Goal: Task Accomplishment & Management: Complete application form

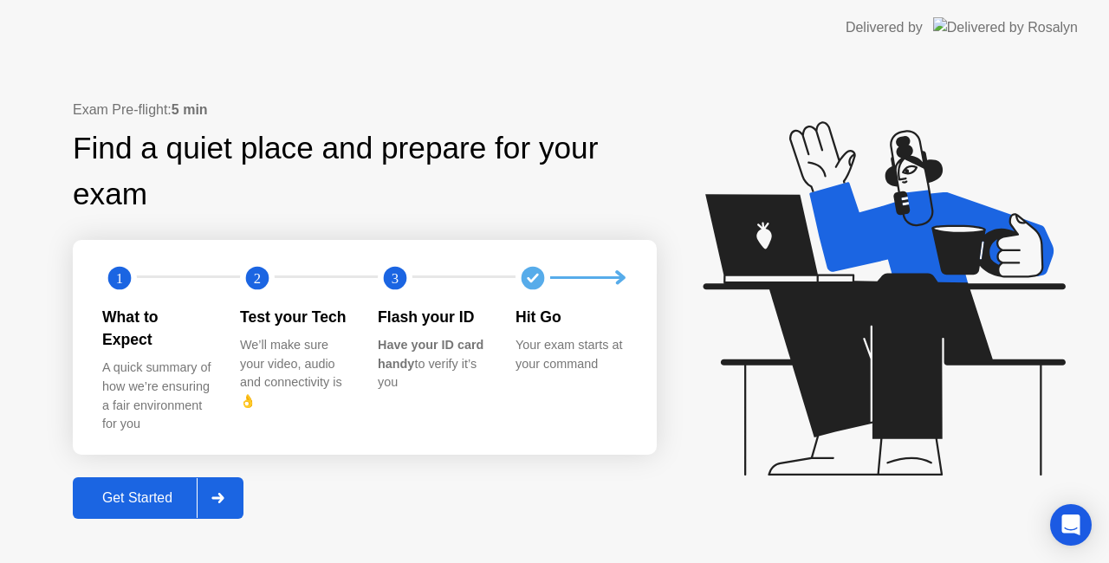
click at [123, 491] on div "Get Started" at bounding box center [137, 499] width 119 height 16
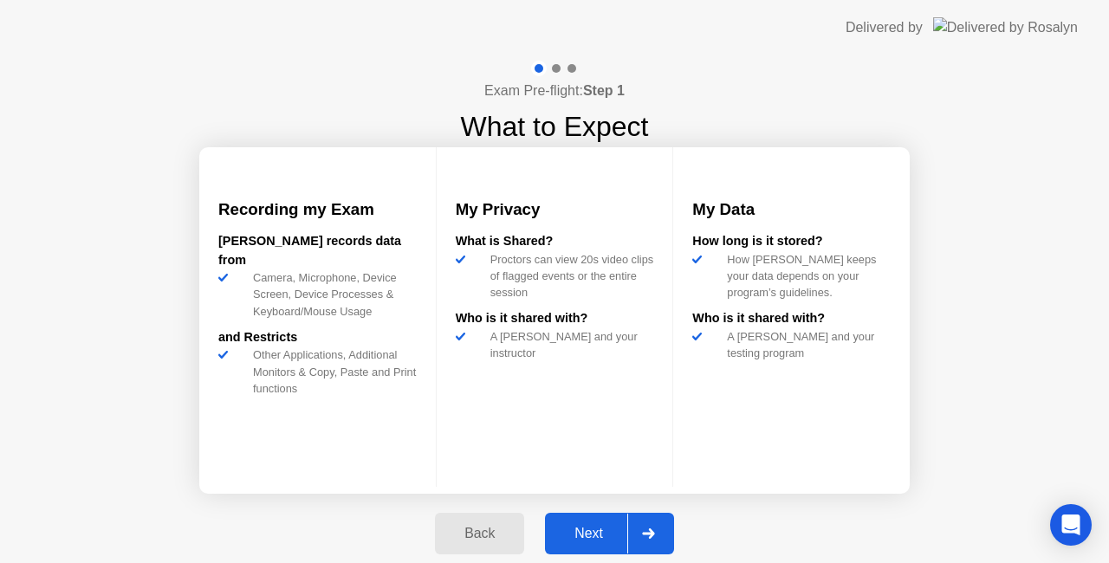
click at [595, 528] on div "Next" at bounding box center [588, 534] width 77 height 16
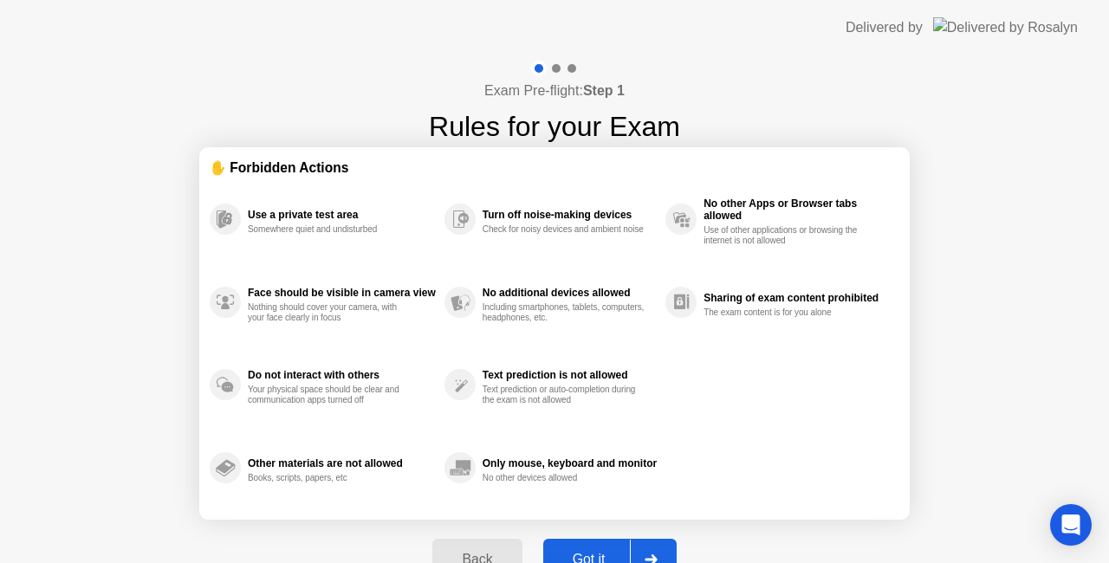
click at [585, 553] on div "Got it" at bounding box center [589, 560] width 81 height 16
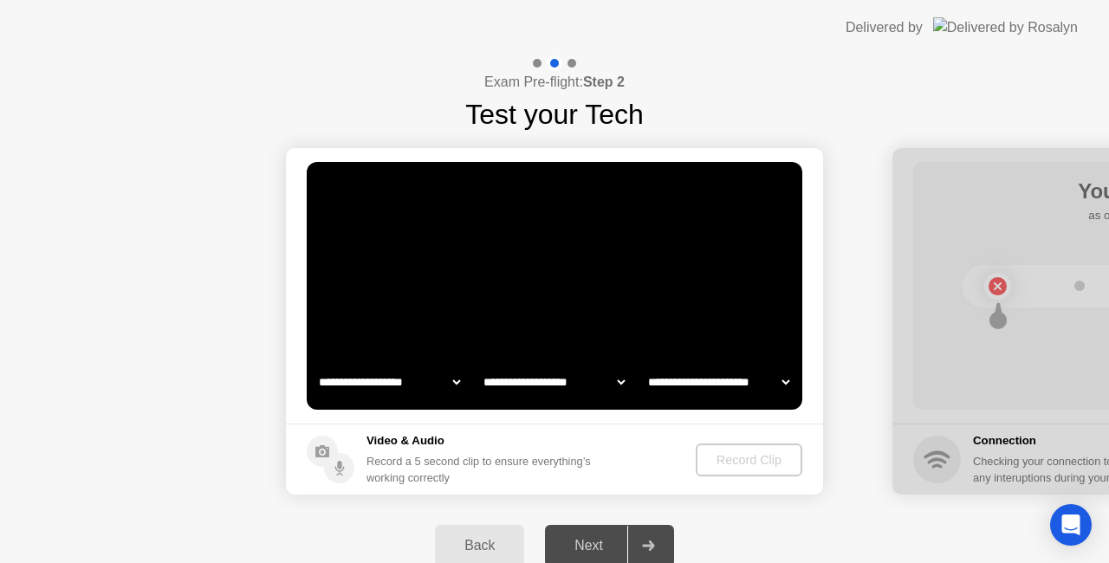
select select "**********"
select select "*******"
click at [755, 463] on div "Record Clip" at bounding box center [750, 460] width 93 height 14
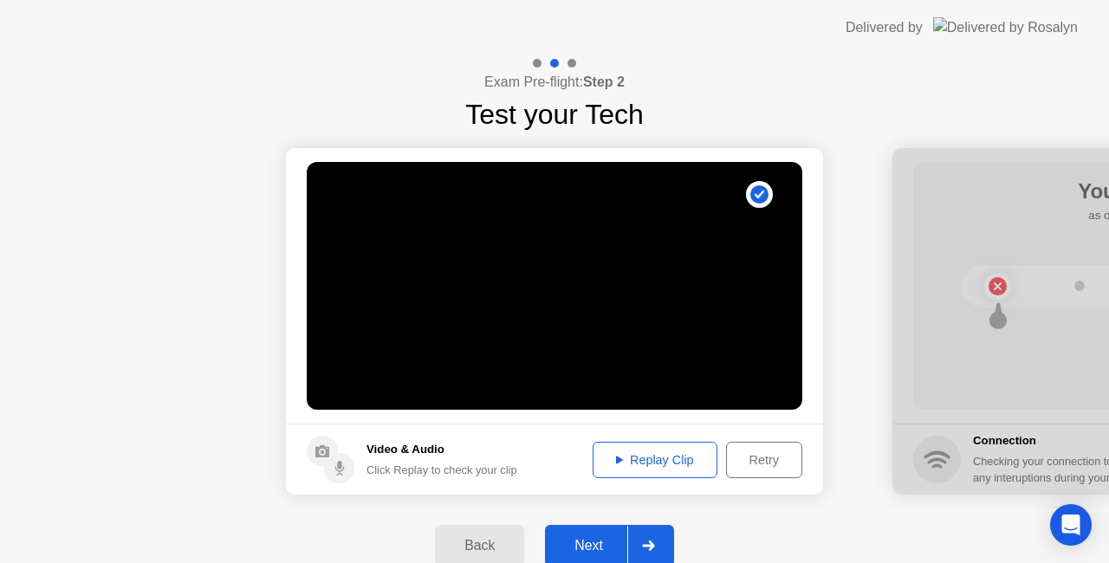
click at [593, 545] on div "Next" at bounding box center [588, 546] width 77 height 16
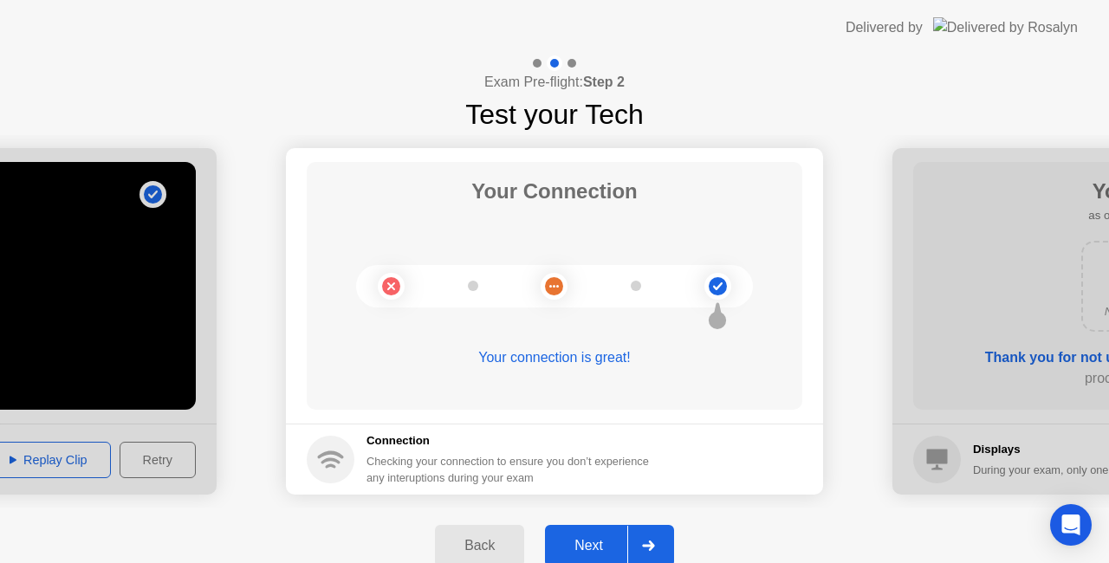
click at [608, 548] on div "Next" at bounding box center [588, 546] width 77 height 16
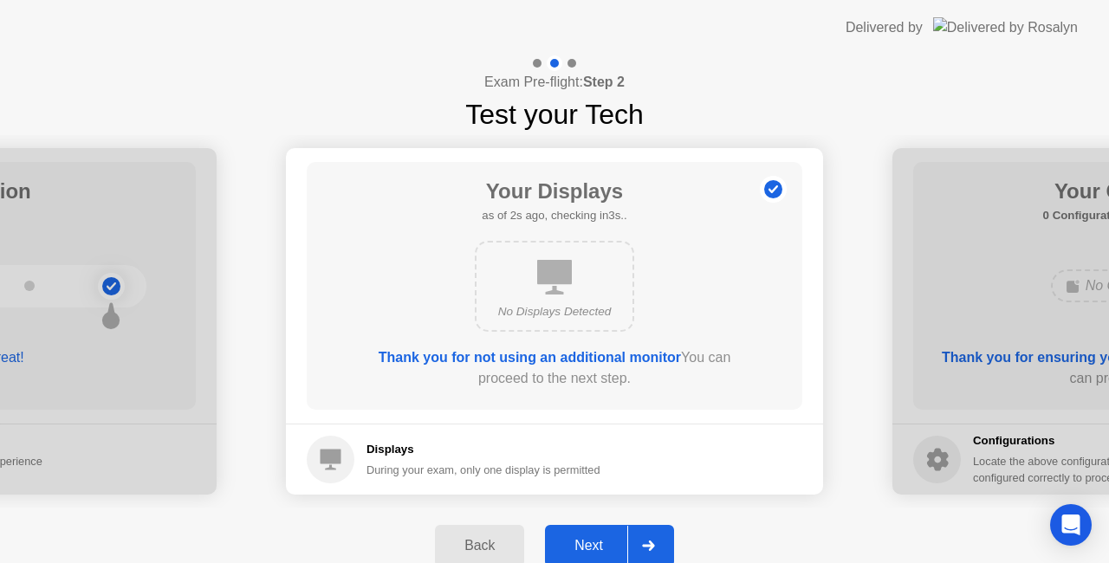
click at [592, 543] on div "Next" at bounding box center [588, 546] width 77 height 16
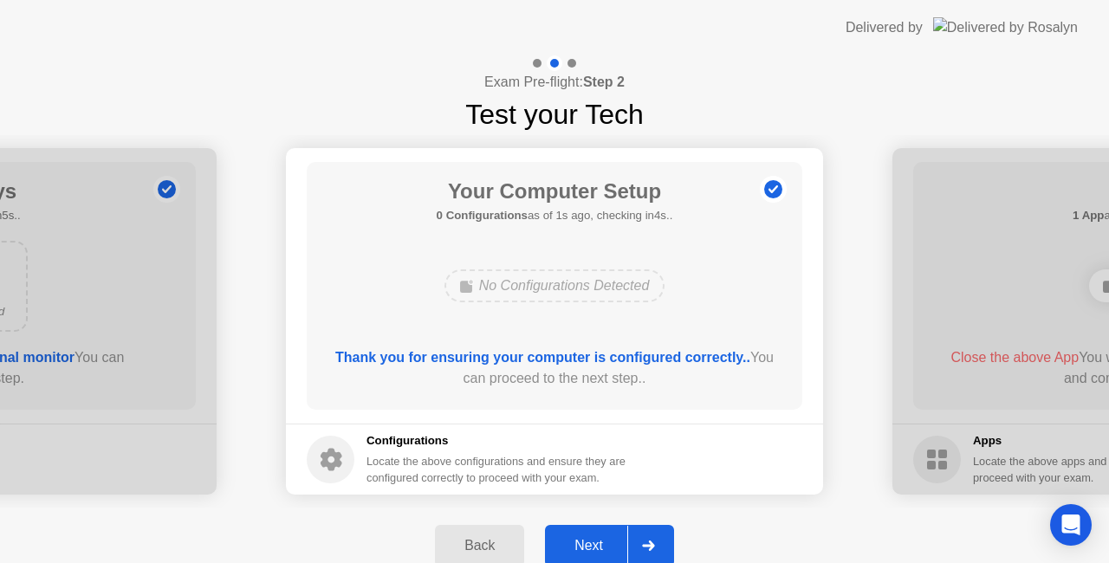
click at [592, 543] on div "Next" at bounding box center [588, 546] width 77 height 16
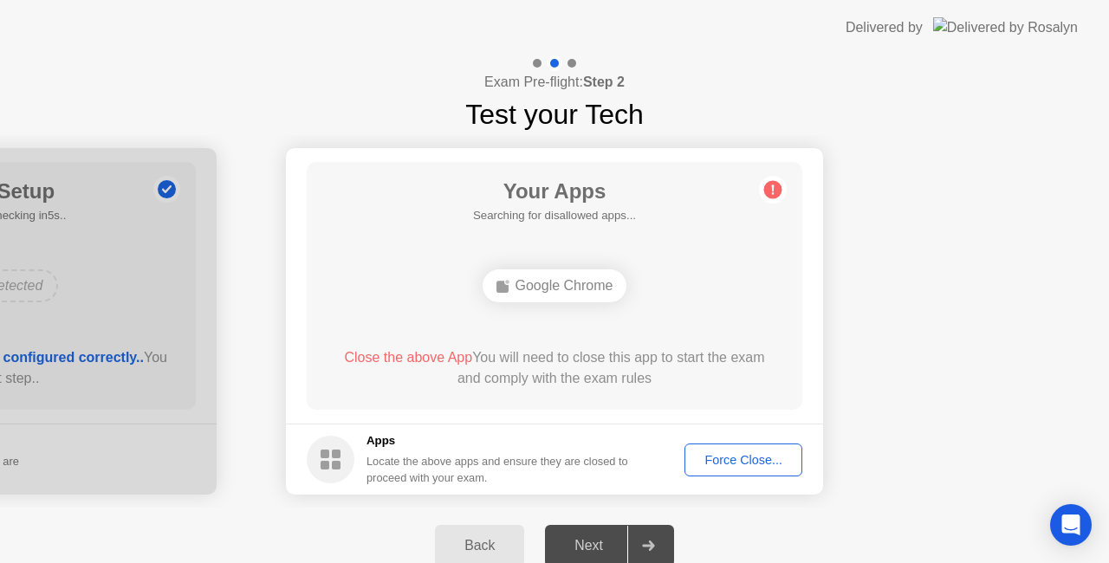
click at [731, 458] on div "Force Close..." at bounding box center [744, 460] width 106 height 14
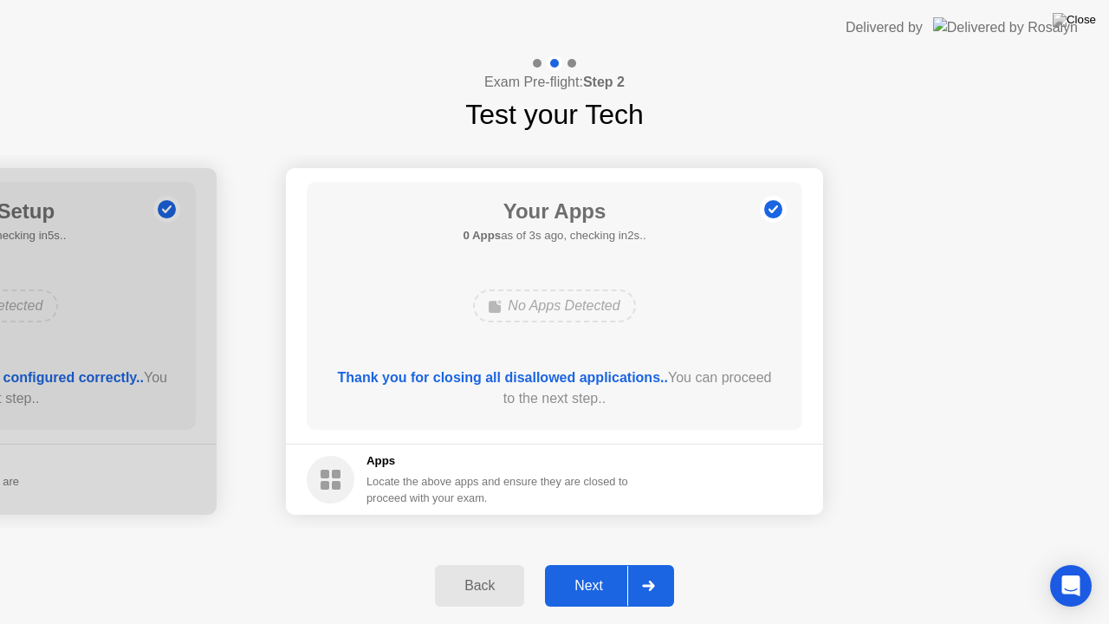
click at [576, 563] on div "Next" at bounding box center [588, 586] width 77 height 16
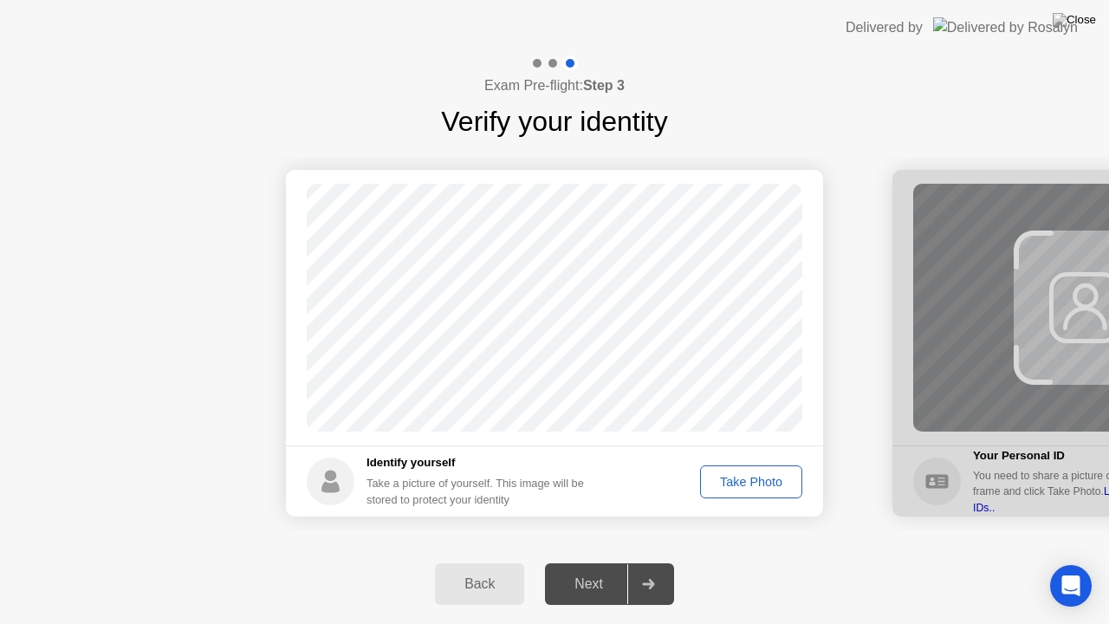
click at [747, 489] on div "Take Photo" at bounding box center [751, 482] width 90 height 14
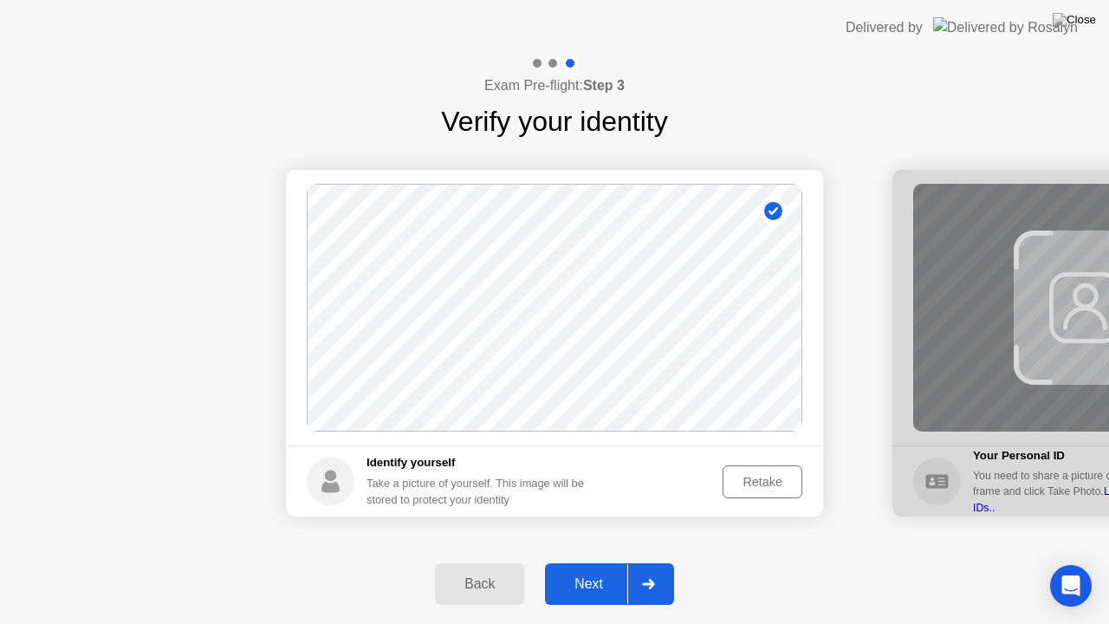
click at [595, 563] on div "Next" at bounding box center [588, 584] width 77 height 16
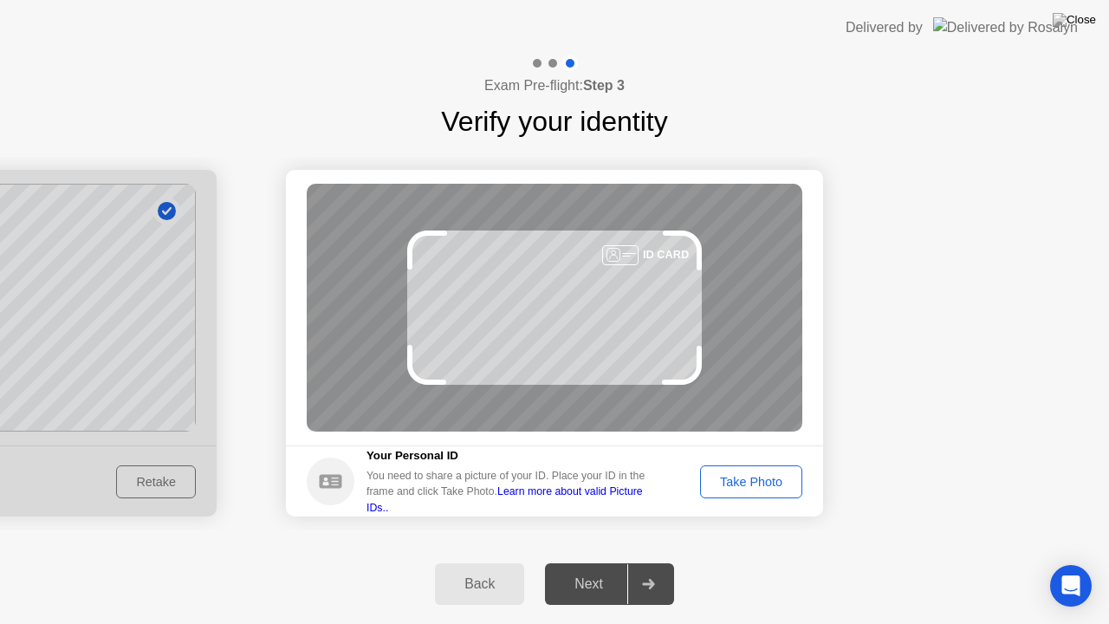
click at [766, 477] on div "Take Photo" at bounding box center [751, 482] width 90 height 14
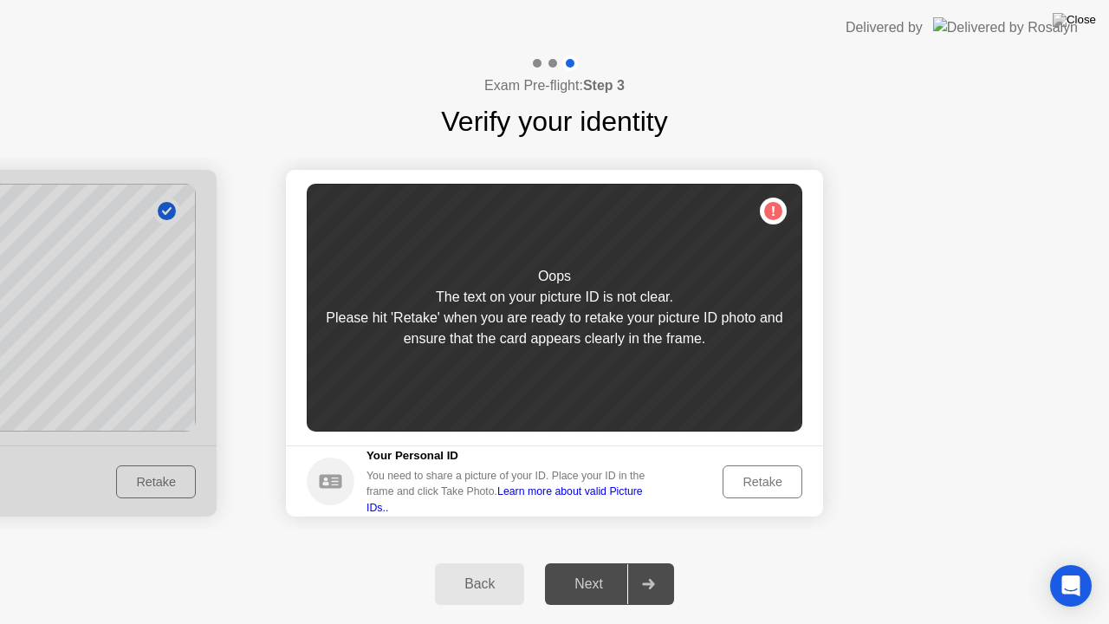
click at [761, 485] on div "Retake" at bounding box center [763, 482] width 68 height 14
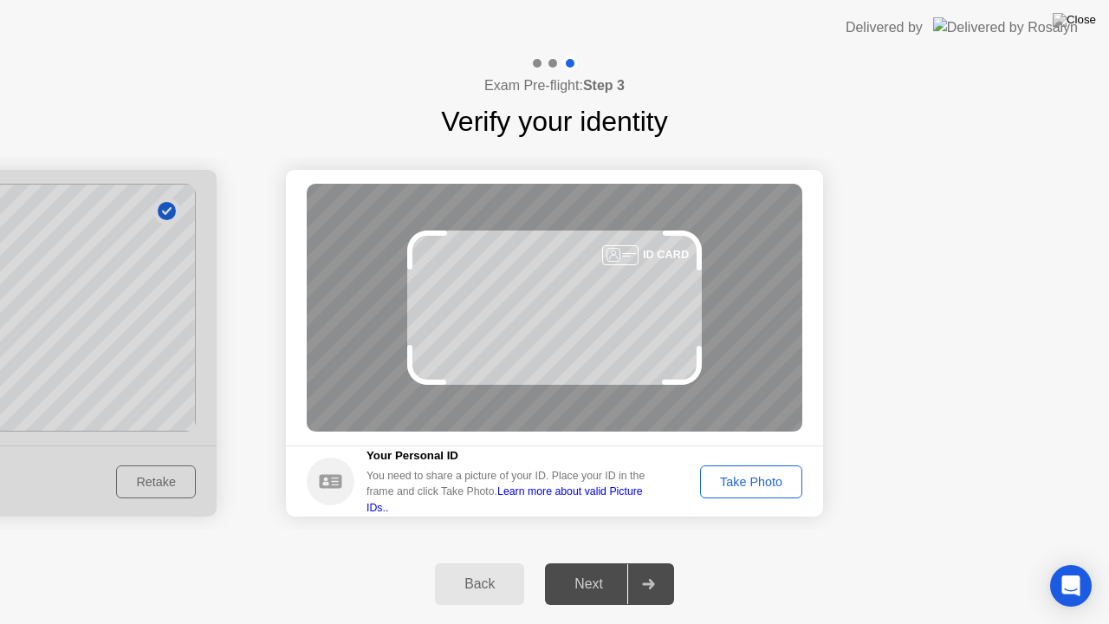
click at [763, 484] on div "Take Photo" at bounding box center [751, 482] width 90 height 14
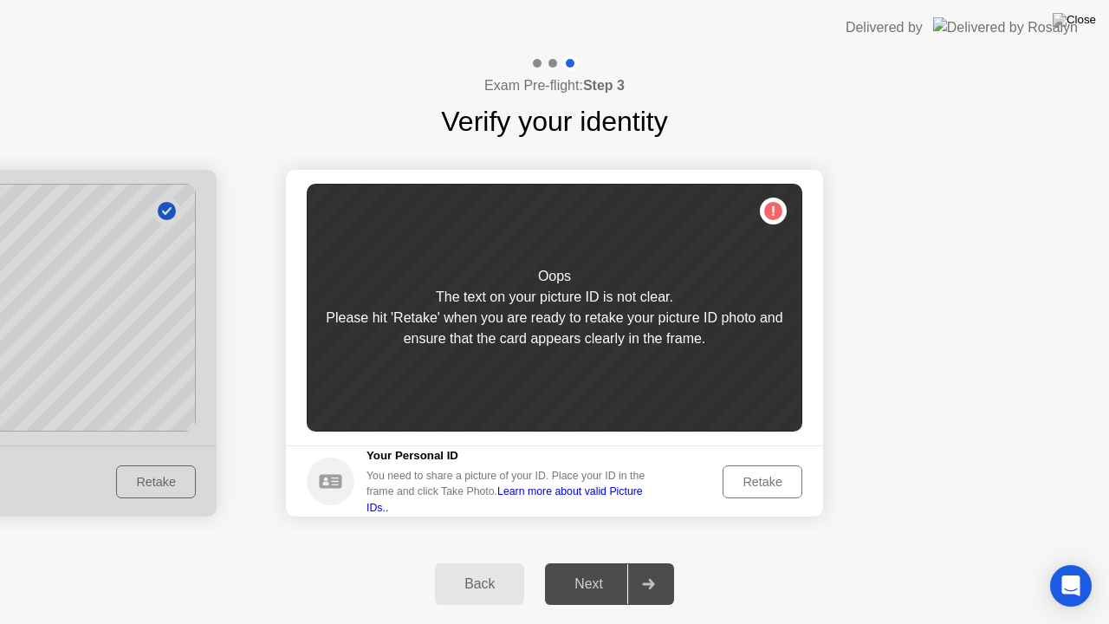
click at [763, 484] on div "Retake" at bounding box center [763, 482] width 68 height 14
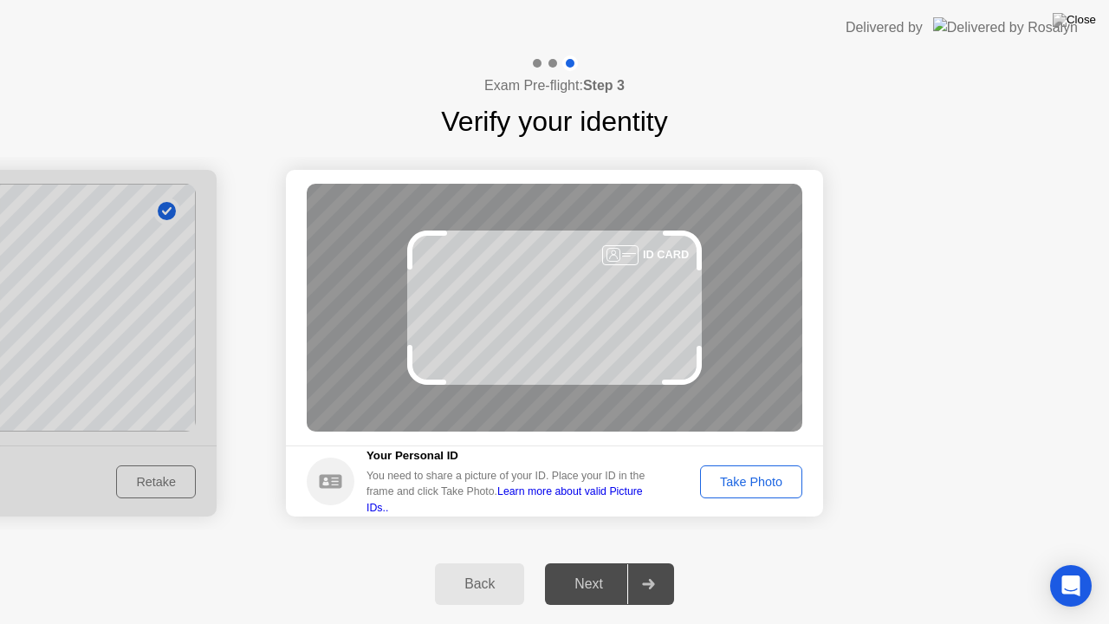
click at [764, 484] on div "Take Photo" at bounding box center [751, 482] width 90 height 14
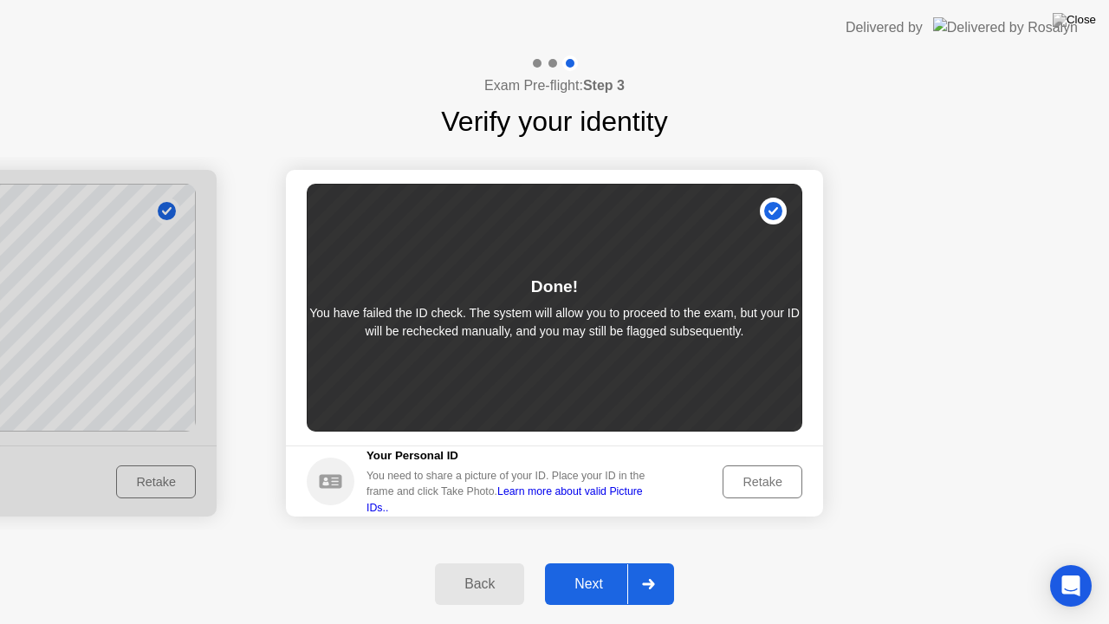
click at [472, 563] on div "Back" at bounding box center [479, 584] width 79 height 16
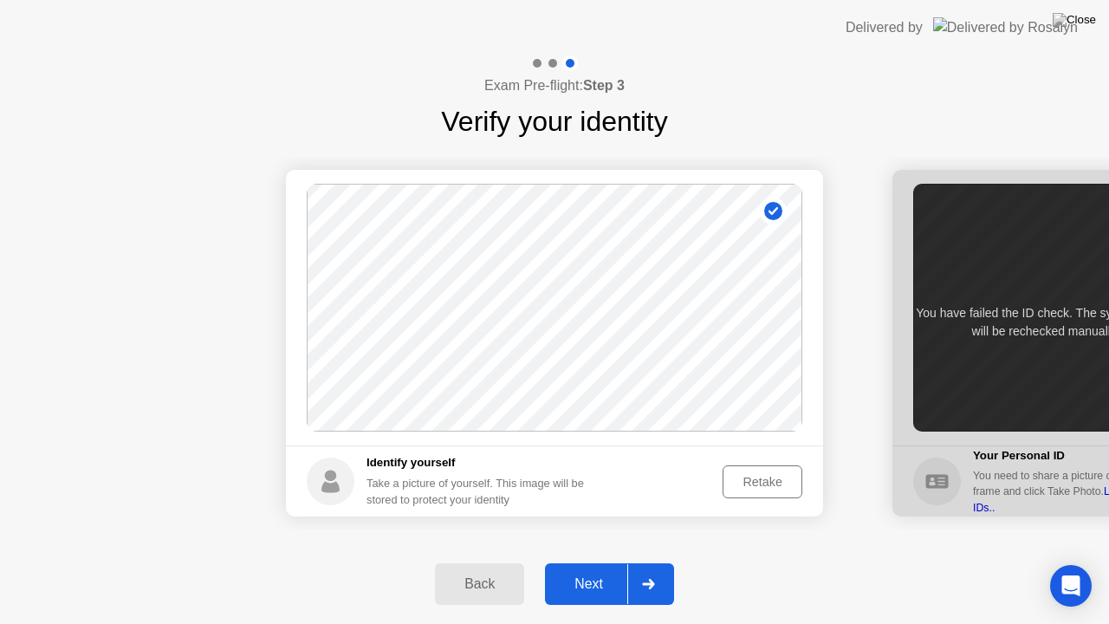
click at [754, 478] on div "Retake" at bounding box center [763, 482] width 68 height 14
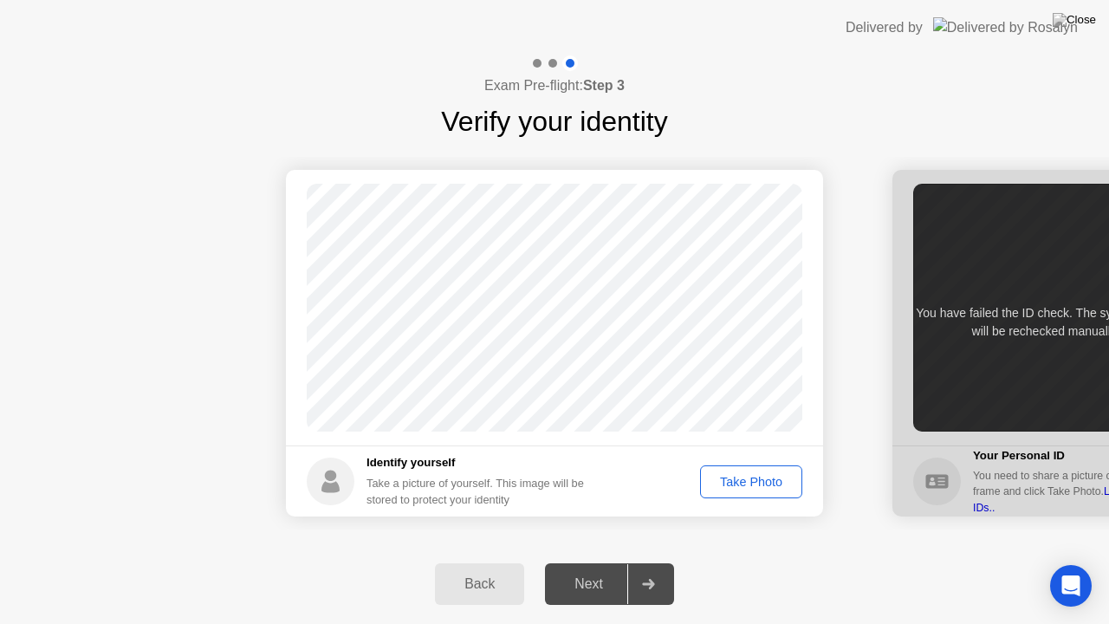
click at [752, 480] on div "Take Photo" at bounding box center [751, 482] width 90 height 14
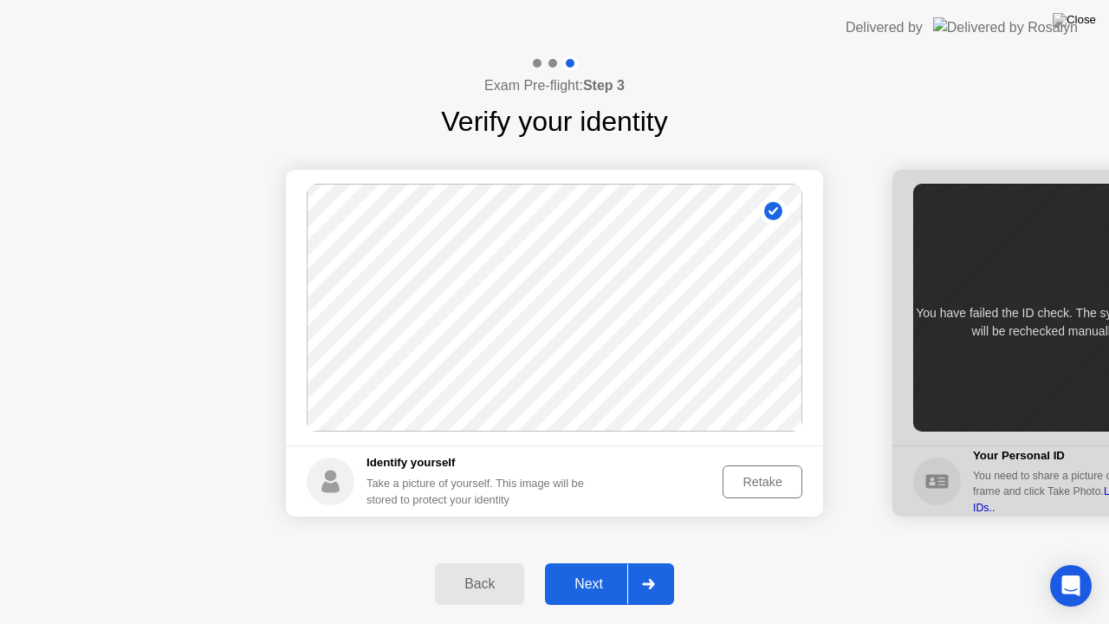
click at [586, 563] on div "Next" at bounding box center [588, 584] width 77 height 16
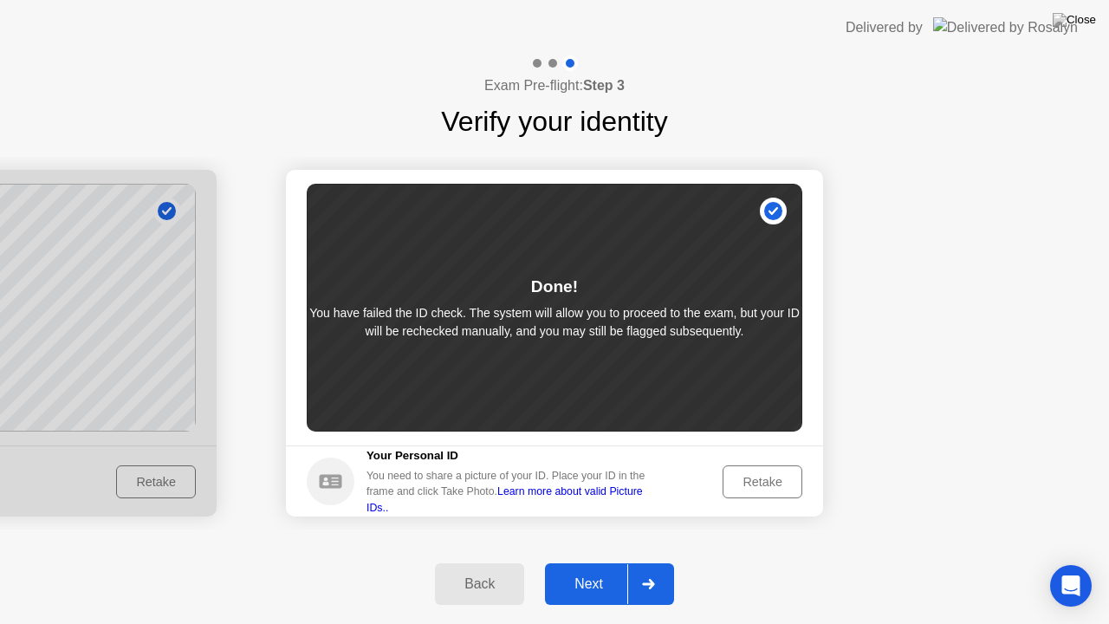
click at [786, 485] on div "Retake" at bounding box center [763, 482] width 68 height 14
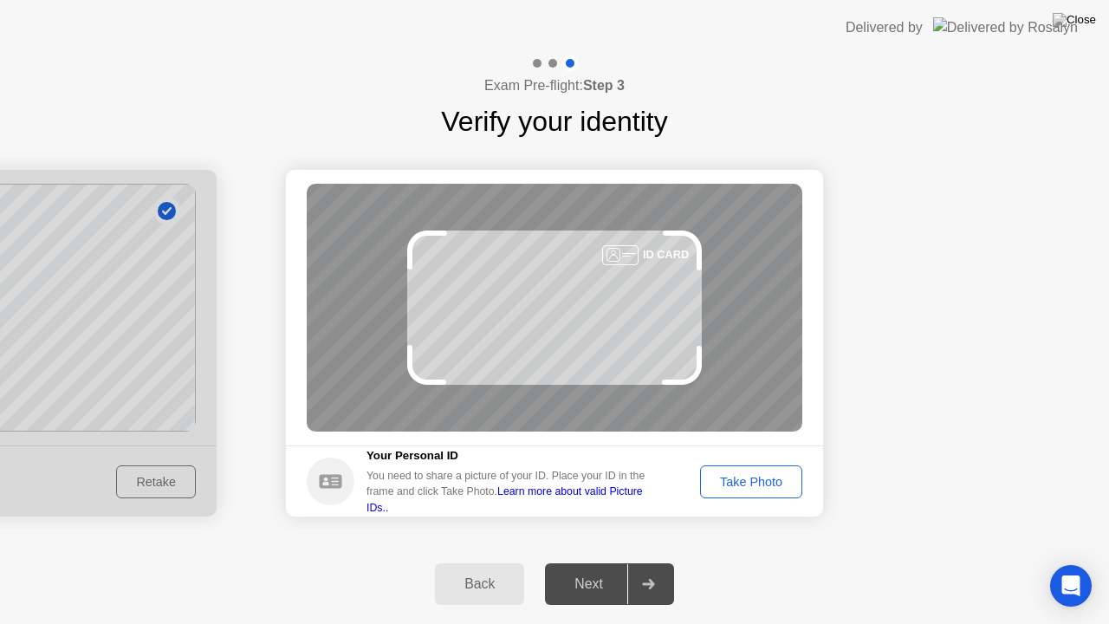
click at [755, 478] on div "Take Photo" at bounding box center [751, 482] width 90 height 14
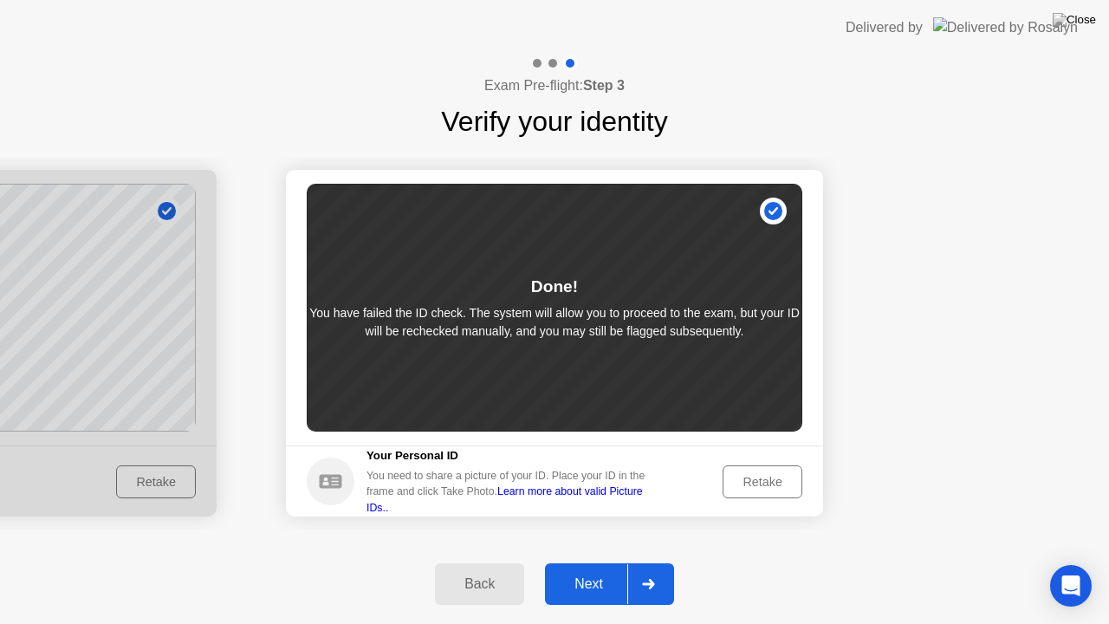
click at [597, 563] on button "Next" at bounding box center [609, 584] width 129 height 42
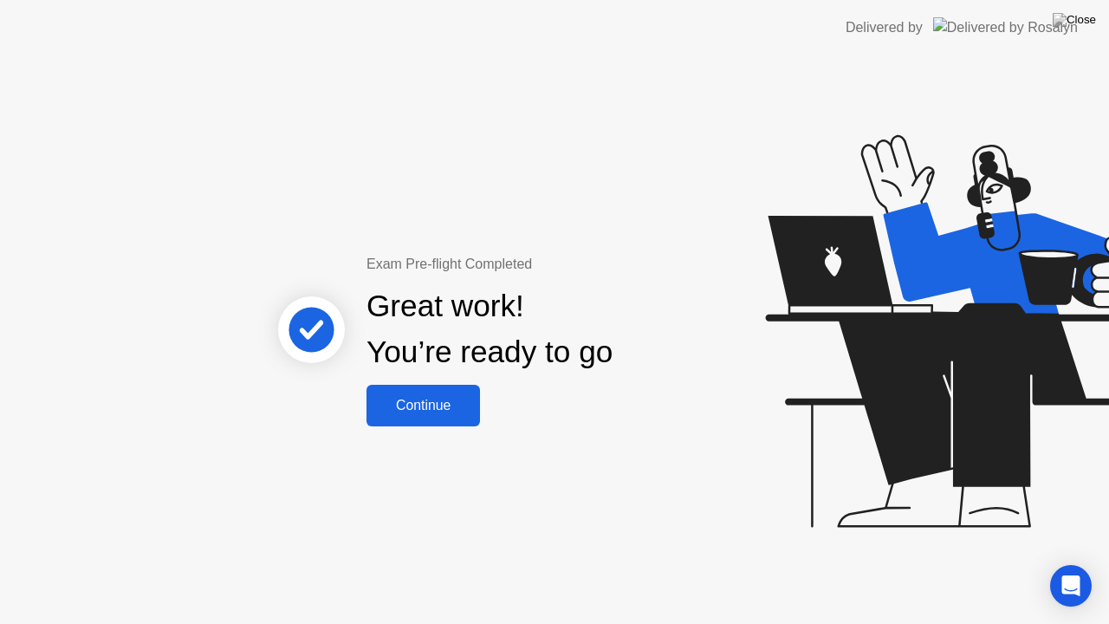
click at [421, 408] on div "Continue" at bounding box center [423, 406] width 103 height 16
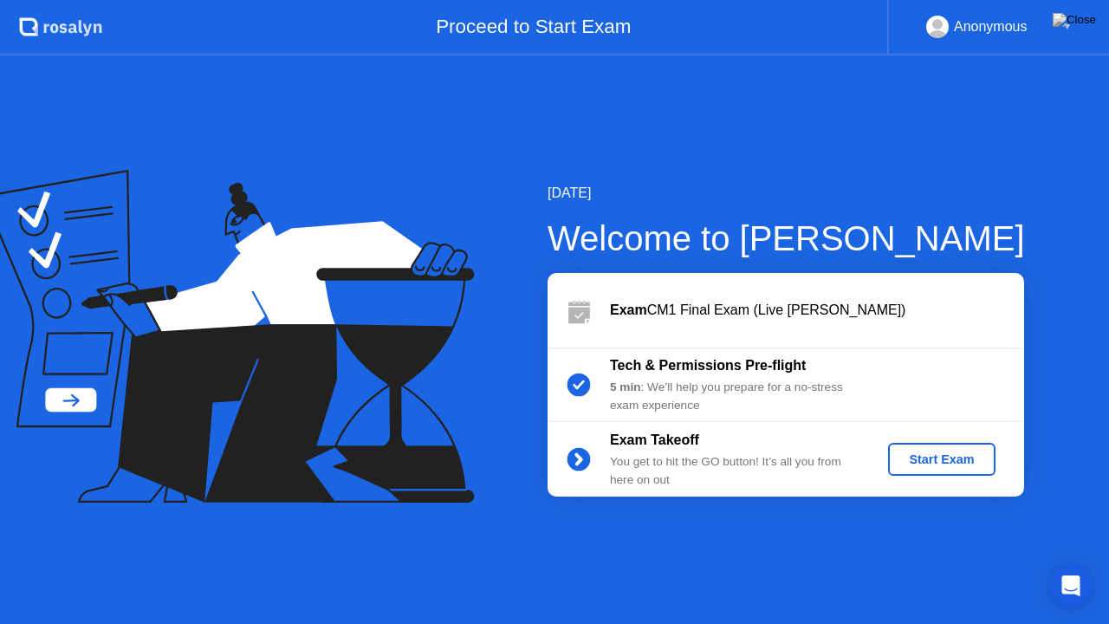
click at [938, 461] on div "Start Exam" at bounding box center [941, 459] width 93 height 14
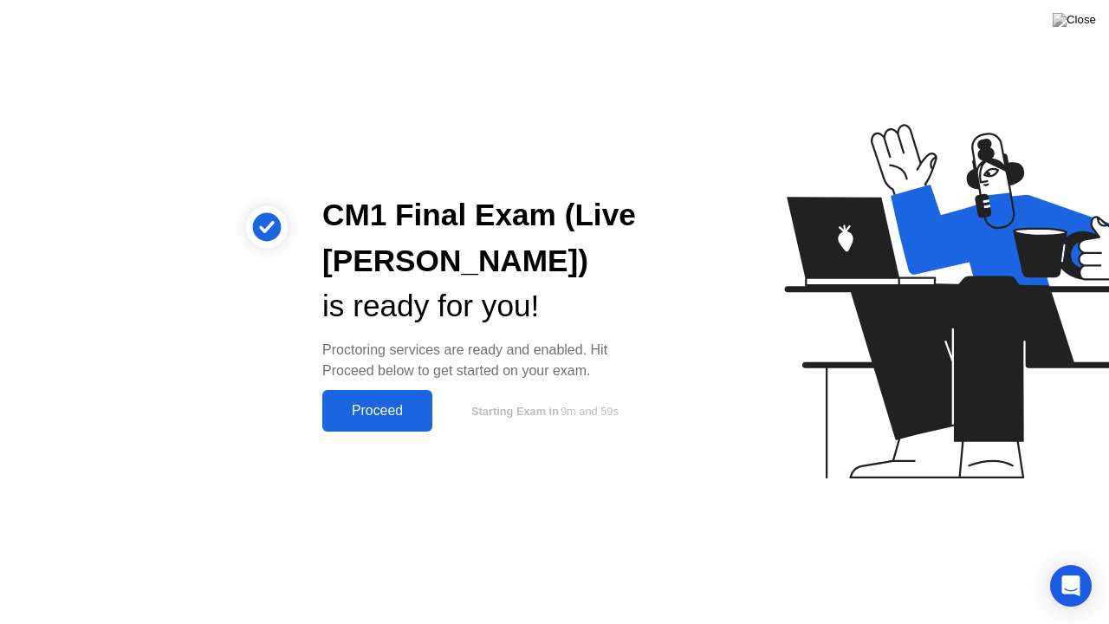
click at [380, 416] on div "Proceed" at bounding box center [378, 411] width 100 height 16
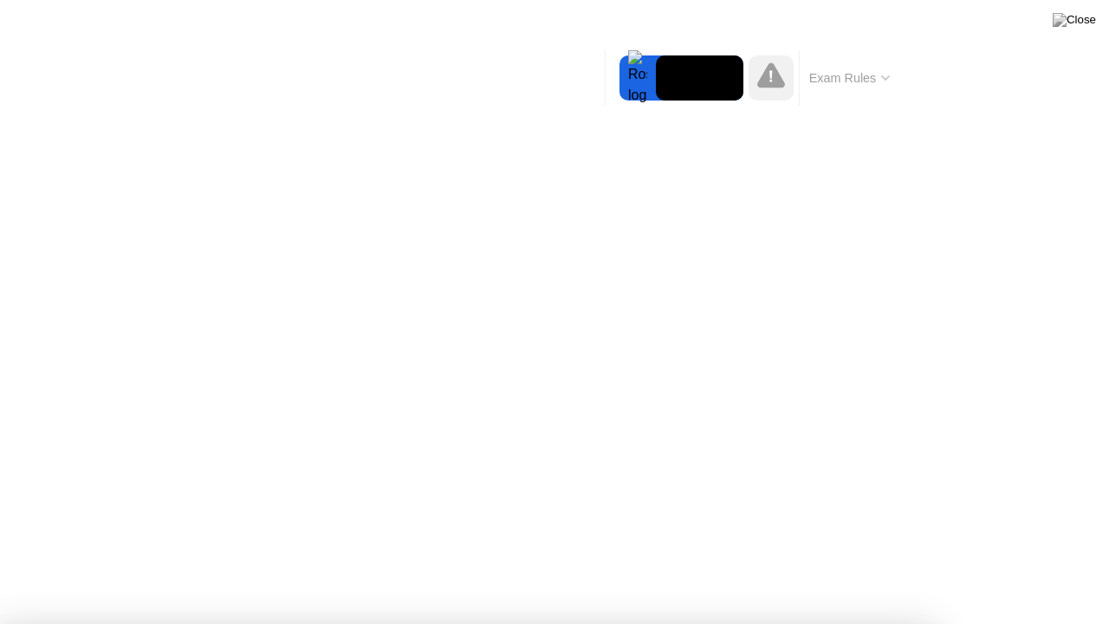
click at [885, 80] on icon at bounding box center [885, 77] width 7 height 3
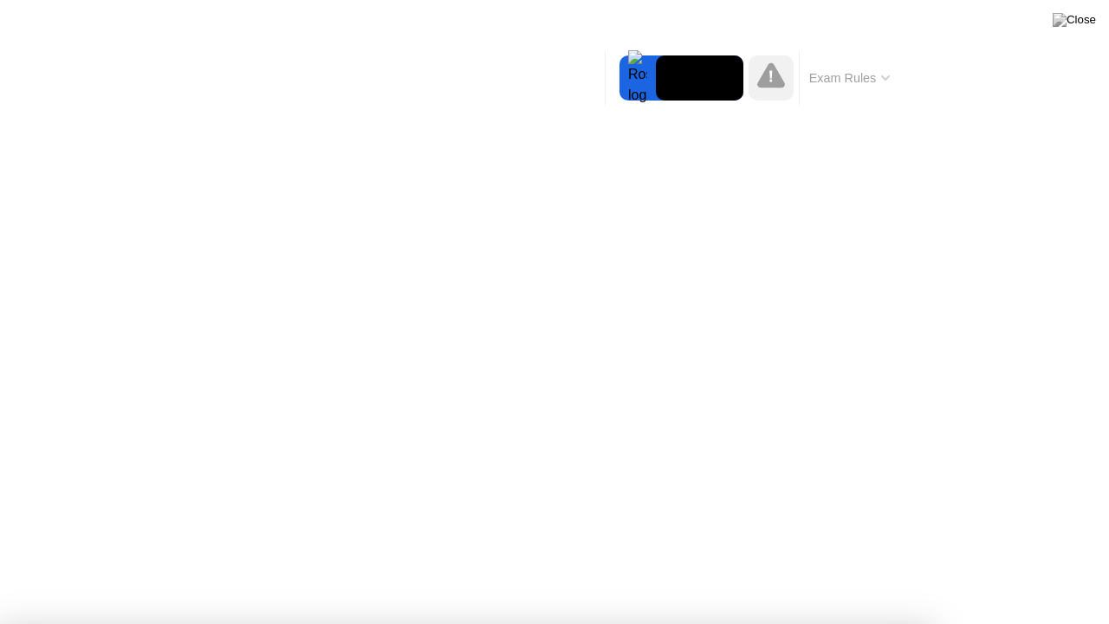
click at [1109, 563] on div at bounding box center [554, 624] width 1109 height 0
click at [916, 563] on div at bounding box center [554, 624] width 1109 height 0
click at [1109, 563] on div at bounding box center [554, 624] width 1109 height 0
click at [1096, 563] on div at bounding box center [554, 624] width 1109 height 0
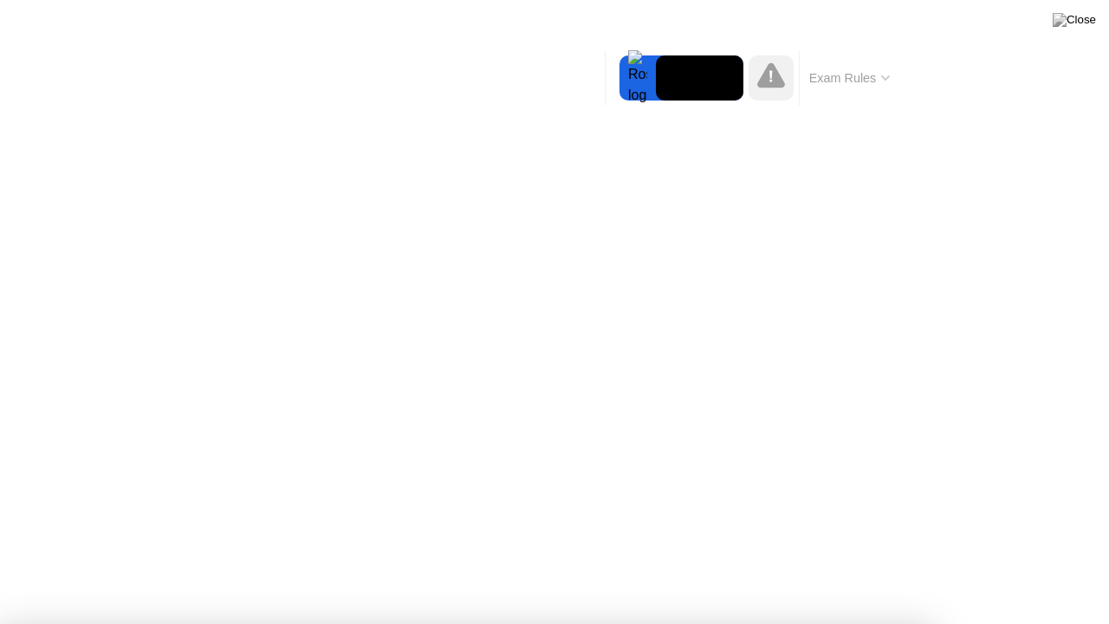
drag, startPoint x: 1096, startPoint y: 380, endPoint x: 1038, endPoint y: 439, distance: 82.7
click at [1087, 563] on div at bounding box center [554, 624] width 1109 height 0
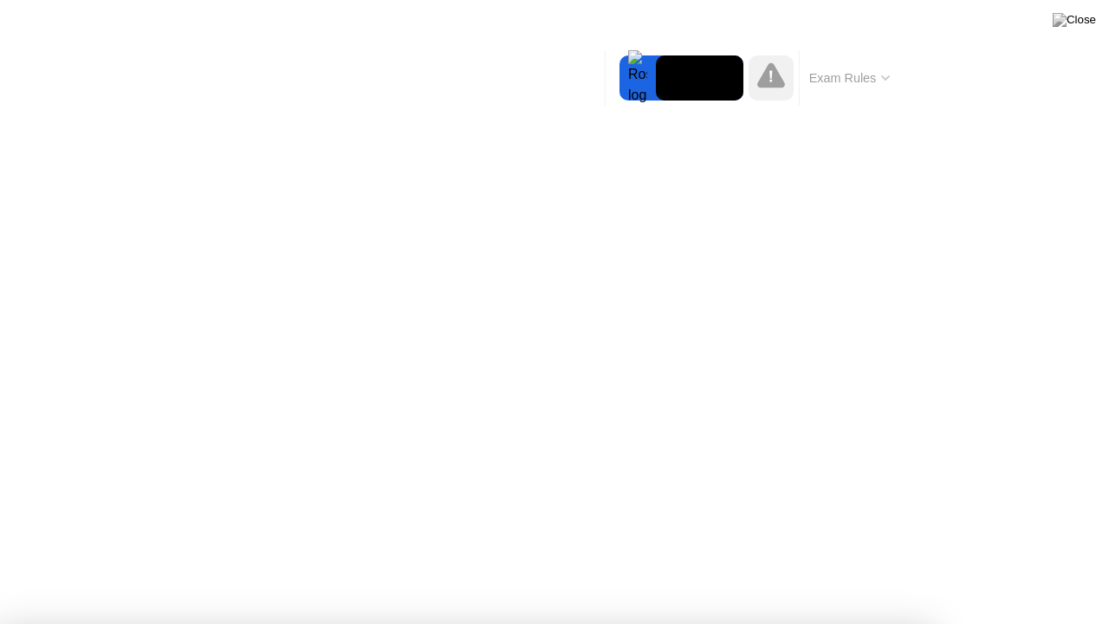
click at [1074, 563] on div at bounding box center [554, 624] width 1109 height 0
click at [888, 563] on div at bounding box center [554, 624] width 1109 height 0
click at [709, 563] on div at bounding box center [554, 624] width 1109 height 0
click at [425, 563] on div at bounding box center [554, 624] width 1109 height 0
click at [1077, 563] on div at bounding box center [554, 624] width 1109 height 0
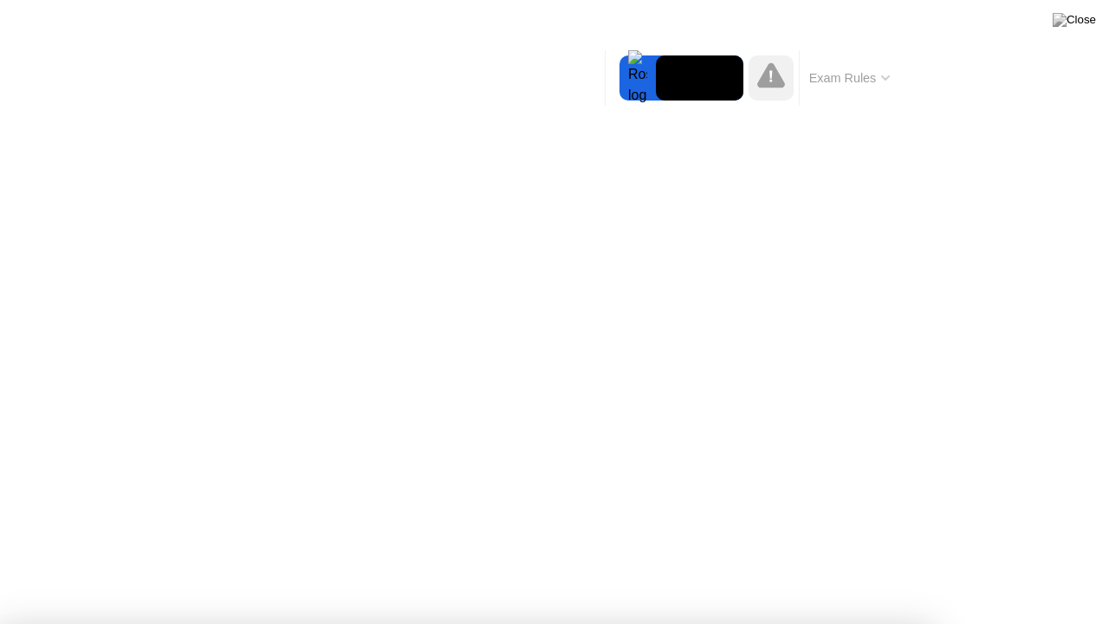
click at [1076, 563] on div at bounding box center [554, 624] width 1109 height 0
click at [1056, 563] on div at bounding box center [554, 624] width 1109 height 0
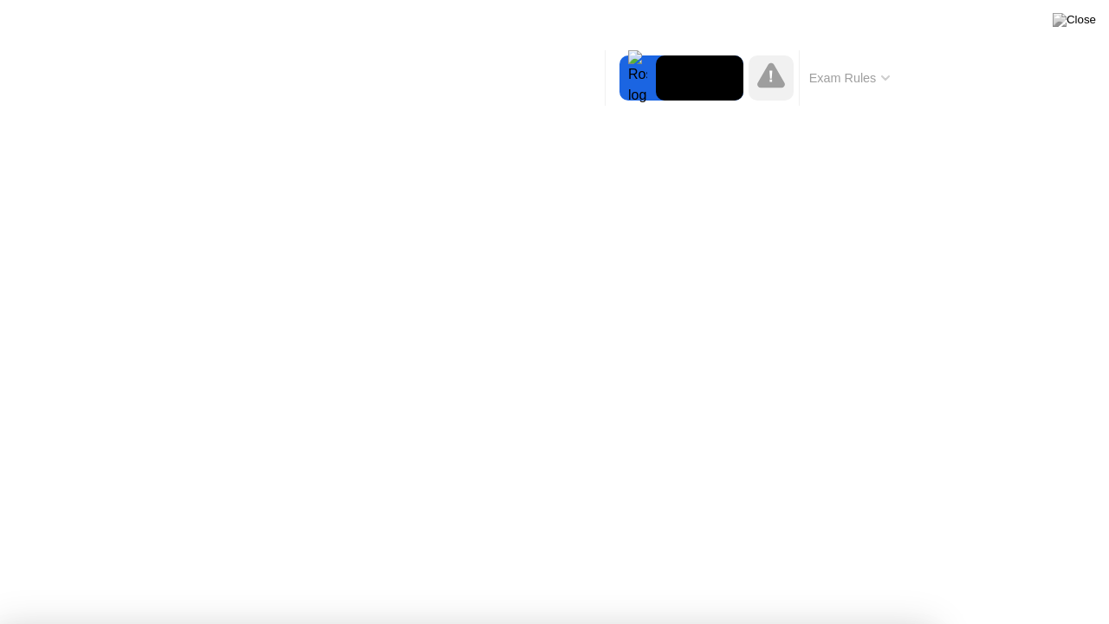
click at [1047, 563] on div at bounding box center [554, 624] width 1109 height 0
click at [458, 563] on div at bounding box center [554, 624] width 1109 height 0
click at [1104, 563] on div at bounding box center [554, 624] width 1109 height 0
drag, startPoint x: 722, startPoint y: 458, endPoint x: 581, endPoint y: 420, distance: 146.1
